Goal: Transaction & Acquisition: Obtain resource

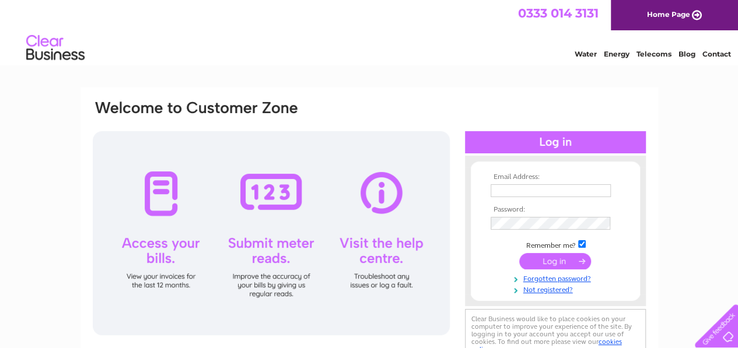
type input "haircomb251@gmail.com"
click at [558, 259] on input "submit" at bounding box center [555, 261] width 72 height 16
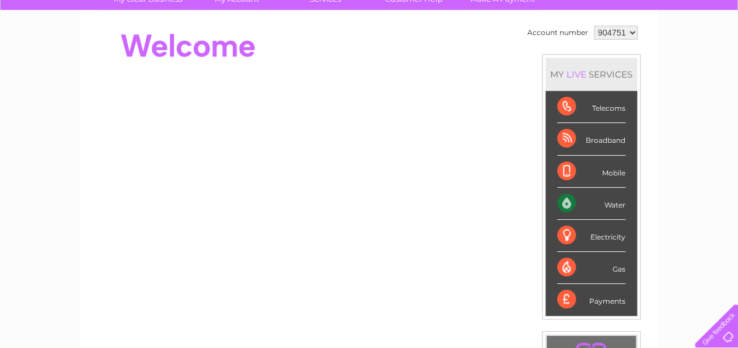
scroll to position [109, 0]
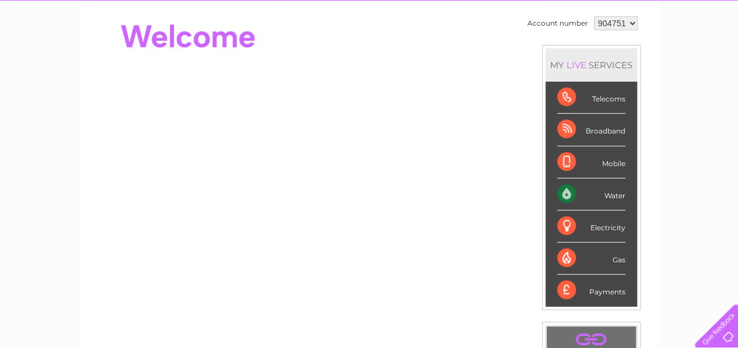
click at [591, 215] on div "Electricity" at bounding box center [591, 227] width 68 height 32
click at [594, 217] on div "Electricity" at bounding box center [591, 227] width 68 height 32
click at [565, 225] on div "Electricity" at bounding box center [591, 227] width 68 height 32
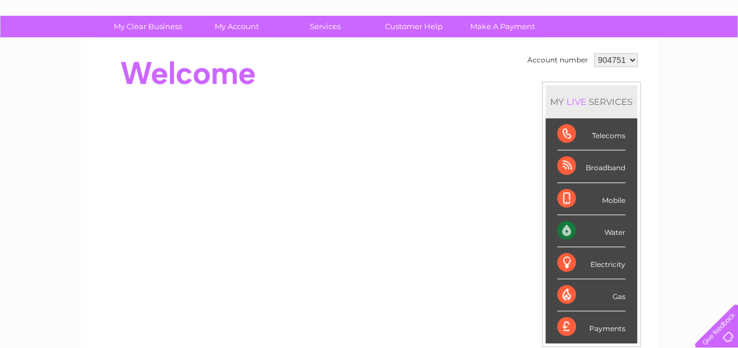
scroll to position [62, 0]
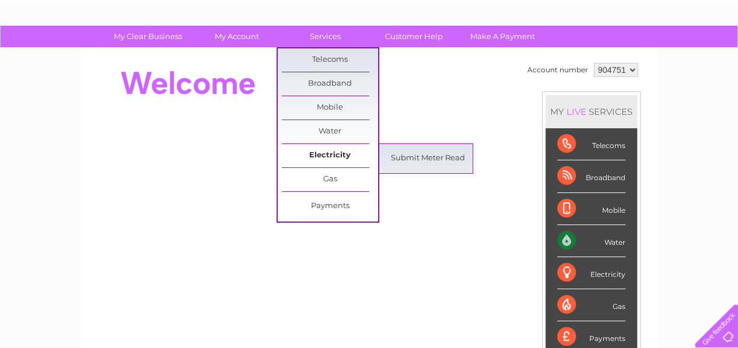
click at [317, 147] on link "Electricity" at bounding box center [330, 155] width 96 height 23
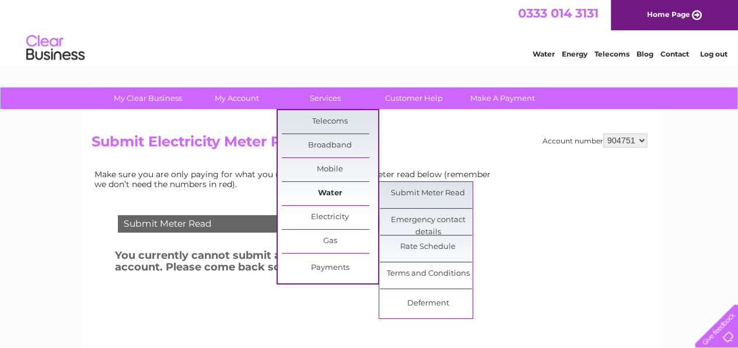
click at [326, 185] on link "Water" at bounding box center [330, 193] width 96 height 23
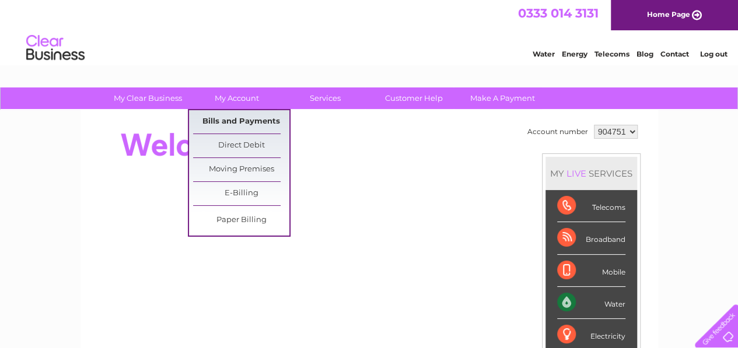
click at [230, 126] on link "Bills and Payments" at bounding box center [241, 121] width 96 height 23
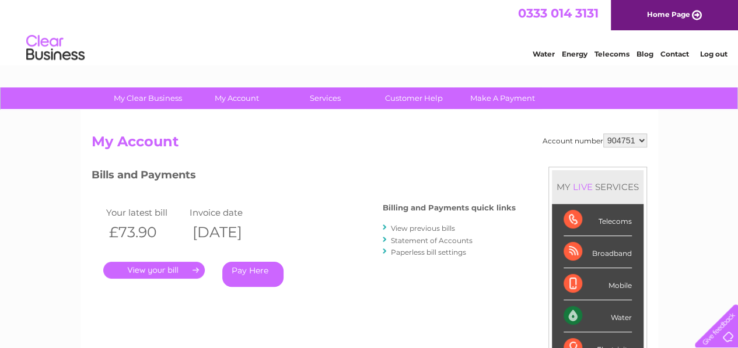
click at [401, 227] on link "View previous bills" at bounding box center [423, 228] width 64 height 9
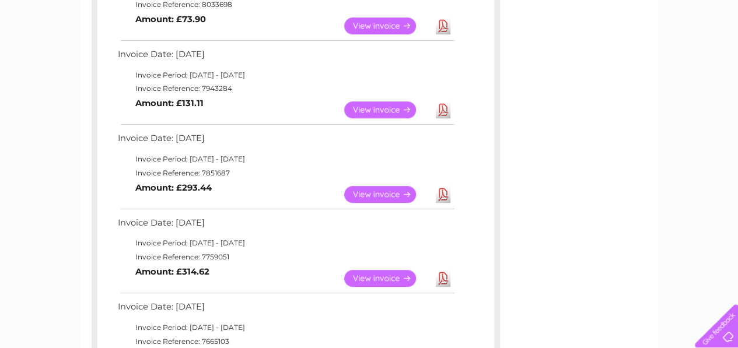
scroll to position [280, 0]
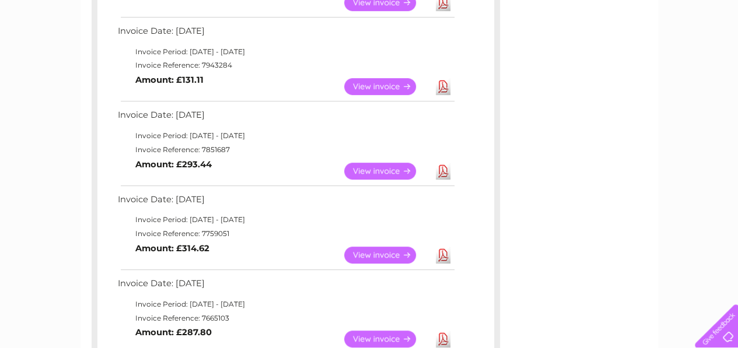
click at [444, 8] on link "Download" at bounding box center [443, 2] width 15 height 17
click at [440, 89] on link "Download" at bounding box center [443, 86] width 15 height 17
click at [444, 166] on link "Download" at bounding box center [443, 171] width 15 height 17
click at [446, 255] on link "Download" at bounding box center [443, 255] width 15 height 17
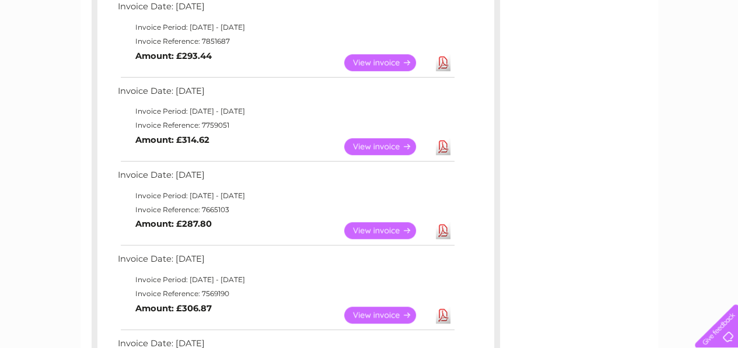
scroll to position [389, 0]
click at [442, 234] on link "Download" at bounding box center [443, 230] width 15 height 17
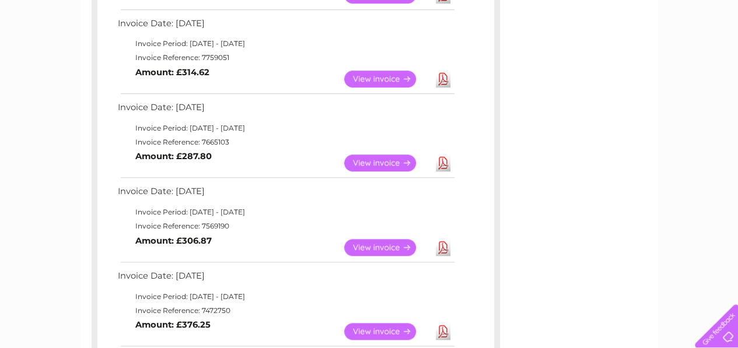
scroll to position [459, 0]
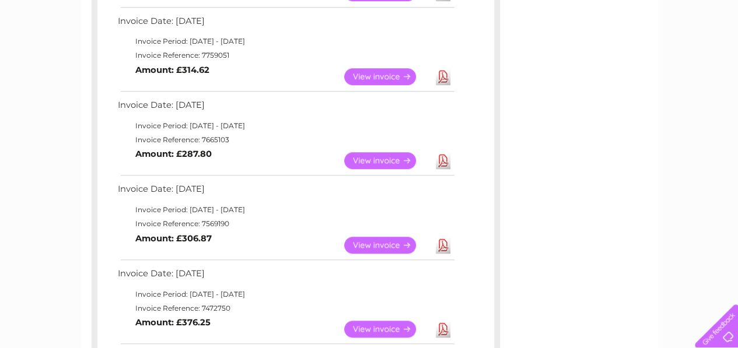
click at [442, 245] on link "Download" at bounding box center [443, 245] width 15 height 17
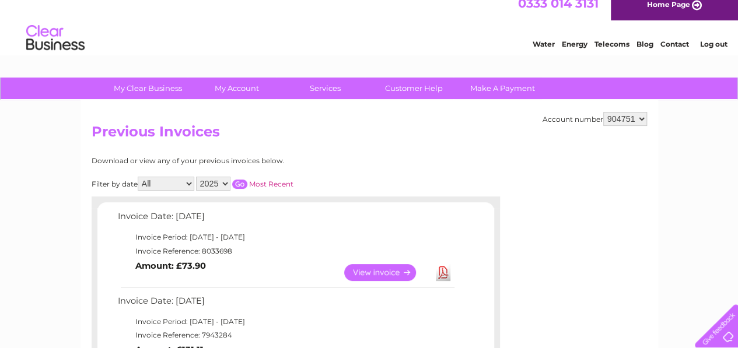
scroll to position [0, 0]
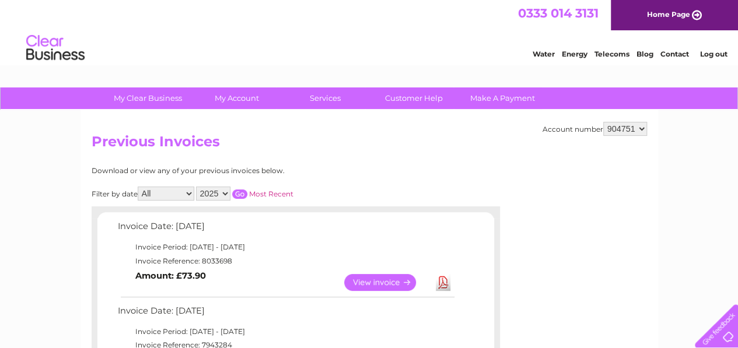
drag, startPoint x: 706, startPoint y: 1, endPoint x: 483, endPoint y: 20, distance: 223.9
click at [483, 20] on div "0333 014 3131 Home Page" at bounding box center [369, 15] width 738 height 30
click at [370, 283] on link "View" at bounding box center [387, 282] width 86 height 17
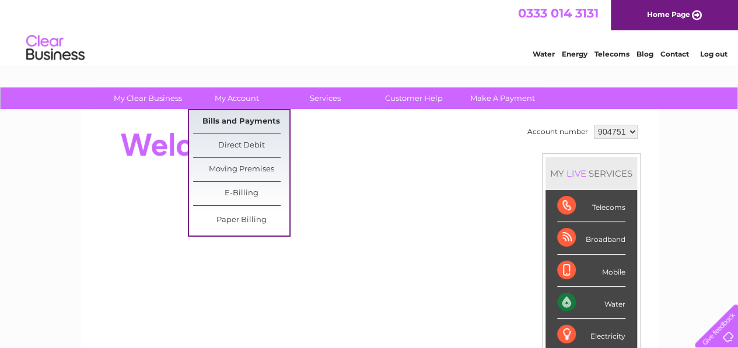
click at [245, 128] on link "Bills and Payments" at bounding box center [241, 121] width 96 height 23
click at [243, 123] on link "Bills and Payments" at bounding box center [241, 121] width 96 height 23
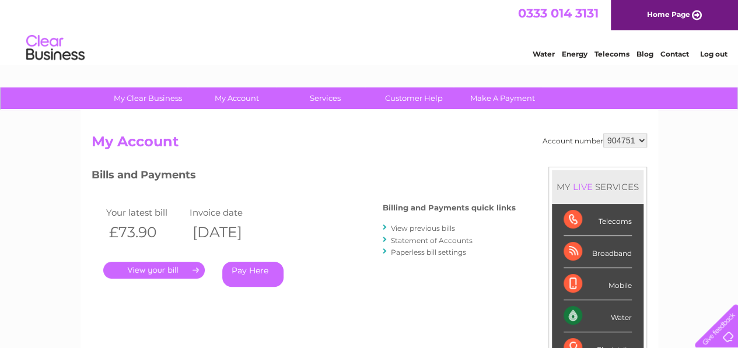
click at [421, 241] on link "Statement of Accounts" at bounding box center [432, 240] width 82 height 9
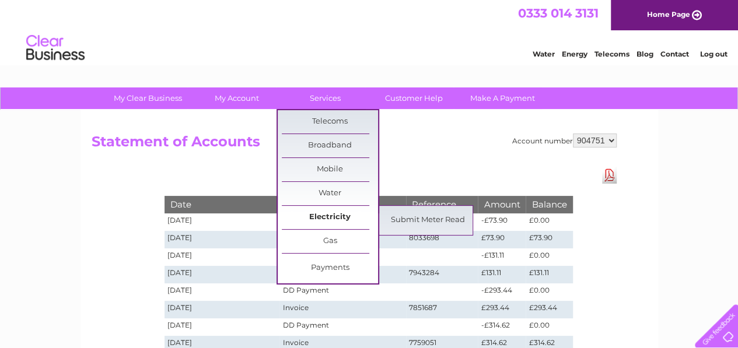
click at [322, 222] on link "Electricity" at bounding box center [330, 217] width 96 height 23
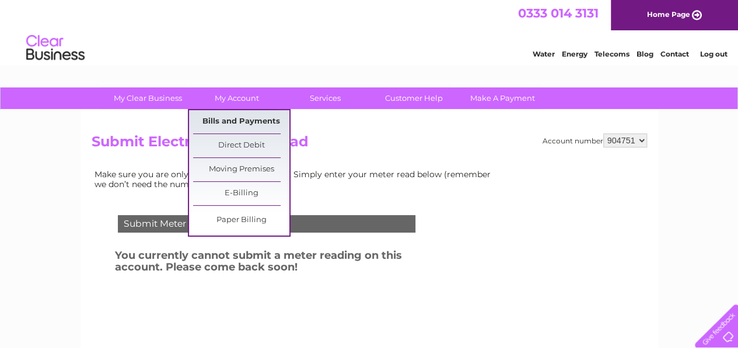
click at [240, 126] on link "Bills and Payments" at bounding box center [241, 121] width 96 height 23
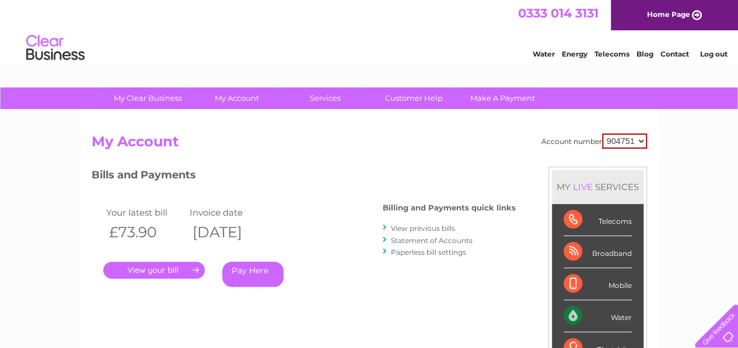
click at [430, 228] on link "View previous bills" at bounding box center [423, 228] width 64 height 9
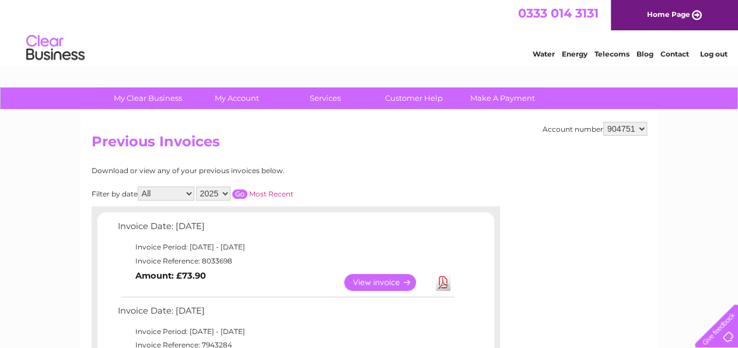
click at [379, 276] on link "View" at bounding box center [387, 282] width 86 height 17
